Goal: Task Accomplishment & Management: Manage account settings

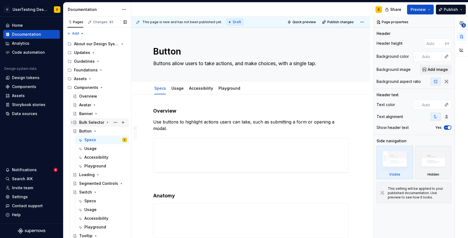
scroll to position [36, 0]
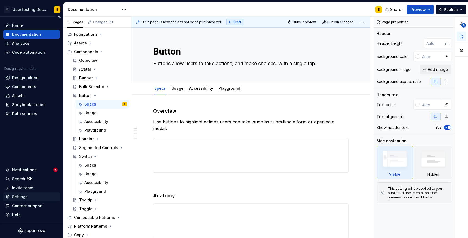
click at [23, 196] on div "Settings" at bounding box center [20, 196] width 16 height 5
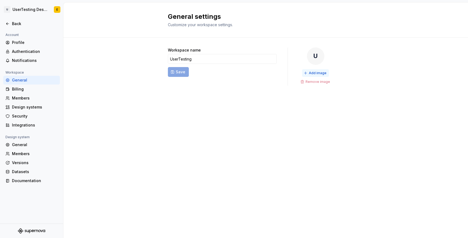
click at [316, 74] on span "Add image" at bounding box center [318, 73] width 18 height 4
click at [319, 74] on span "Add image" at bounding box center [318, 73] width 18 height 4
click at [8, 22] on icon at bounding box center [7, 24] width 4 height 4
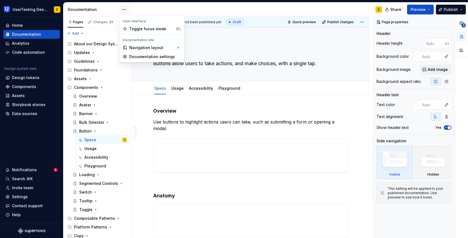
click at [125, 8] on html "UserTesting Design System E Home Documentation Analytics Code automation Design…" at bounding box center [234, 119] width 468 height 238
click at [145, 56] on div "Documentation settings" at bounding box center [155, 56] width 52 height 5
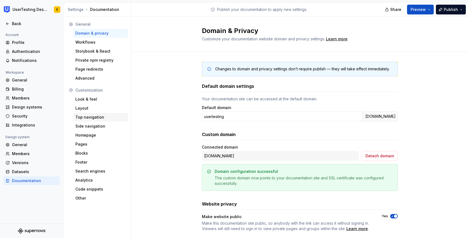
click at [89, 117] on div "Top navigation" at bounding box center [100, 116] width 50 height 5
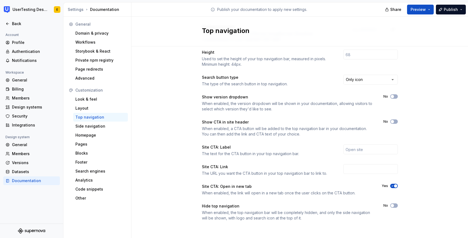
scroll to position [58, 0]
click at [393, 120] on span "button" at bounding box center [392, 120] width 3 height 3
click at [396, 121] on span "button" at bounding box center [395, 120] width 3 height 3
click at [96, 125] on div "Side navigation" at bounding box center [100, 125] width 50 height 5
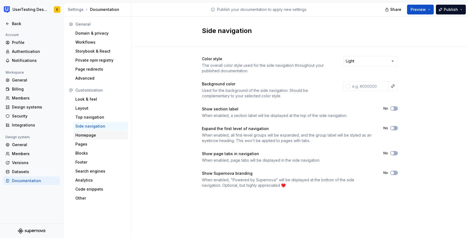
click at [87, 136] on div "Homepage" at bounding box center [100, 134] width 50 height 5
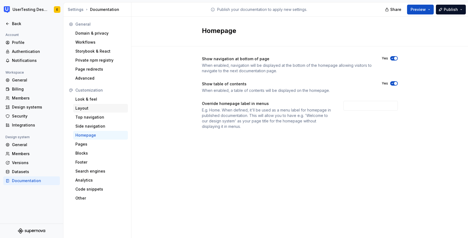
click at [88, 108] on div "Layout" at bounding box center [100, 107] width 50 height 5
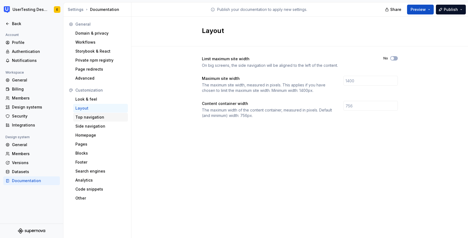
click at [94, 118] on div "Top navigation" at bounding box center [100, 116] width 50 height 5
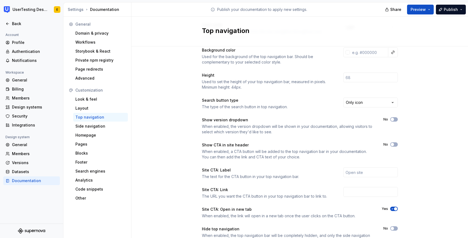
scroll to position [58, 0]
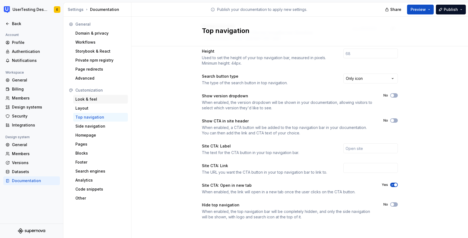
click at [92, 99] on div "Look & feel" at bounding box center [100, 98] width 50 height 5
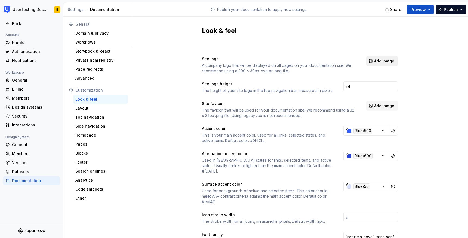
click at [385, 62] on span "Add image" at bounding box center [384, 60] width 20 height 5
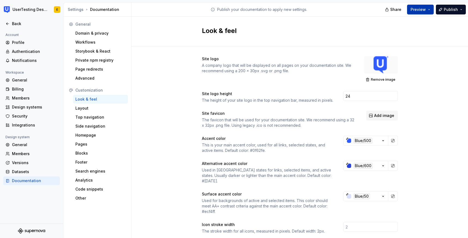
click at [429, 10] on button "Preview" at bounding box center [420, 10] width 27 height 10
click at [436, 41] on div "Look & feel" at bounding box center [300, 32] width 337 height 30
click at [11, 22] on div "Back" at bounding box center [31, 23] width 52 height 5
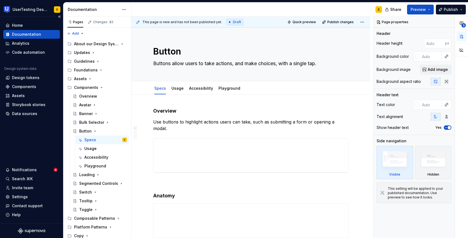
click at [38, 35] on div "Documentation" at bounding box center [26, 34] width 29 height 5
click at [429, 10] on button "Preview" at bounding box center [420, 10] width 27 height 10
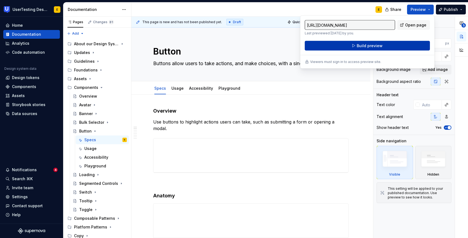
click at [385, 47] on button "Build preview" at bounding box center [367, 46] width 125 height 10
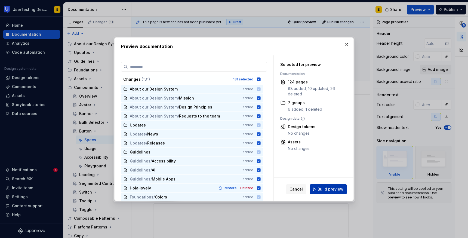
click at [338, 190] on span "Build preview" at bounding box center [331, 188] width 26 height 5
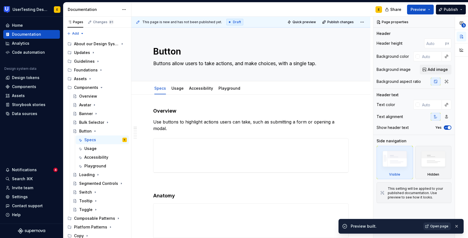
click at [443, 227] on span "Open page" at bounding box center [440, 226] width 18 height 4
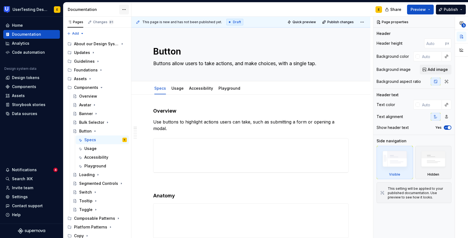
click at [125, 10] on html "UserTesting Design System E Home Documentation Analytics Code automation Design…" at bounding box center [234, 119] width 468 height 238
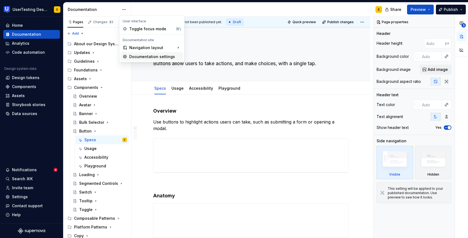
click at [141, 57] on div "Documentation settings" at bounding box center [155, 56] width 52 height 5
type textarea "*"
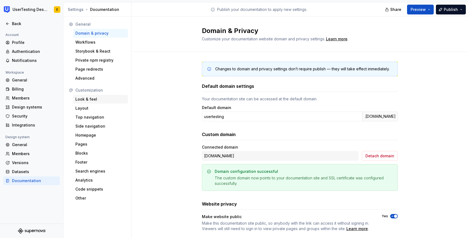
click at [92, 99] on div "Look & feel" at bounding box center [100, 98] width 50 height 5
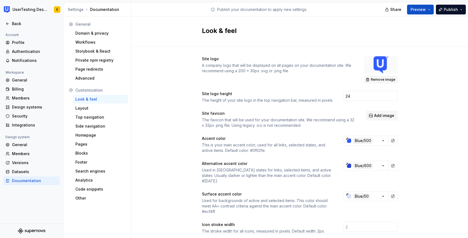
click at [383, 80] on span "Remove image" at bounding box center [383, 79] width 25 height 4
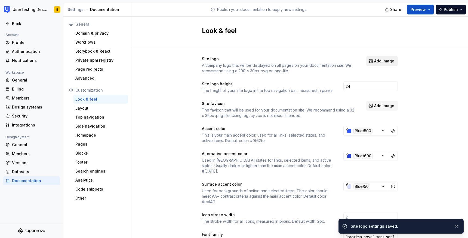
click at [383, 62] on span "Add image" at bounding box center [384, 60] width 20 height 5
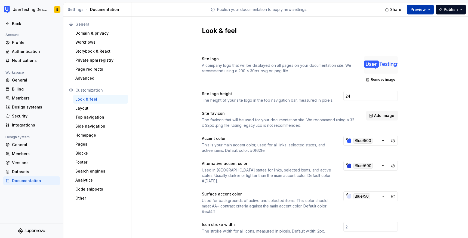
click at [424, 10] on span "Preview" at bounding box center [418, 9] width 15 height 5
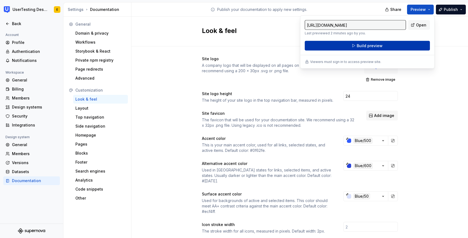
click at [376, 45] on span "Build preview" at bounding box center [370, 45] width 26 height 5
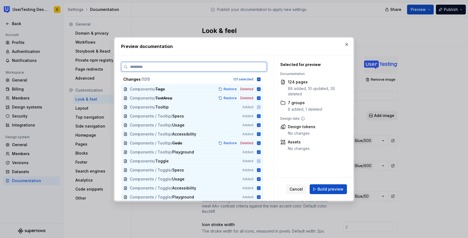
scroll to position [1062, 0]
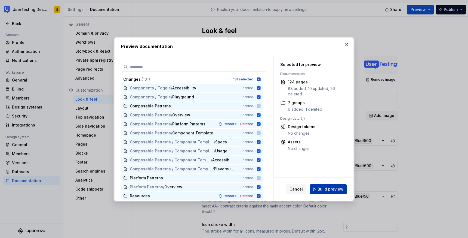
click at [338, 191] on span "Build preview" at bounding box center [331, 188] width 26 height 5
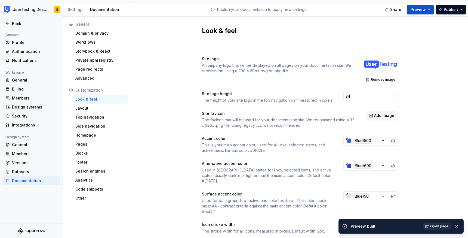
click at [440, 226] on span "Open page" at bounding box center [440, 226] width 18 height 4
